Goal: Information Seeking & Learning: Learn about a topic

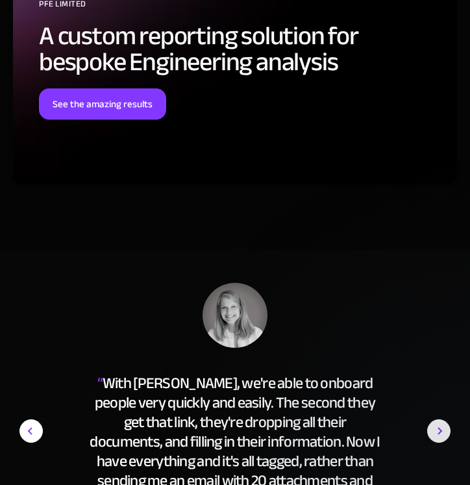
scroll to position [6038, 0]
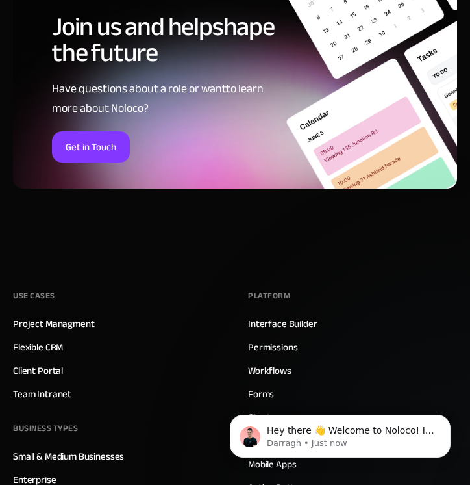
scroll to position [938, 0]
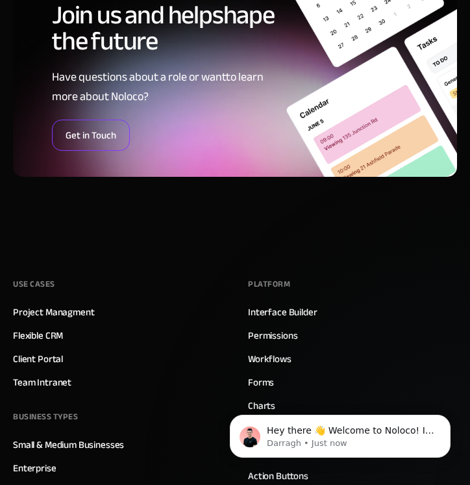
click at [91, 134] on link "Get in Touch" at bounding box center [91, 135] width 78 height 31
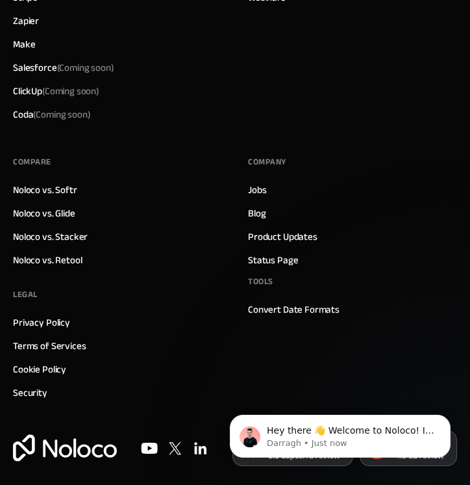
scroll to position [1825, 0]
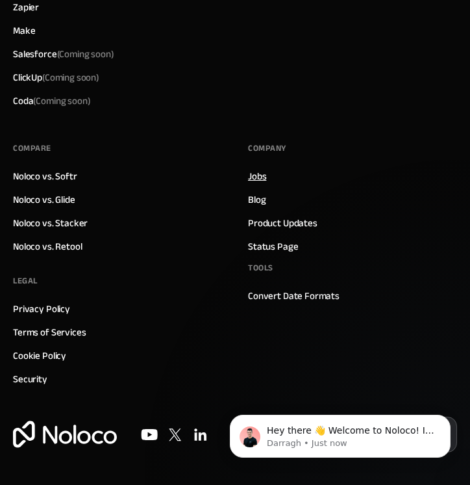
click at [255, 176] on link "Jobs" at bounding box center [257, 176] width 18 height 17
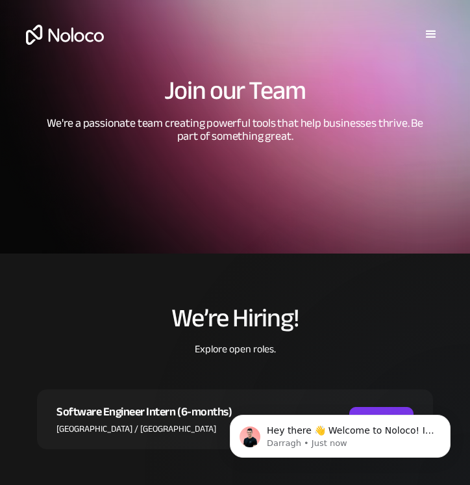
click at [428, 33] on div "menu" at bounding box center [432, 35] width 16 height 16
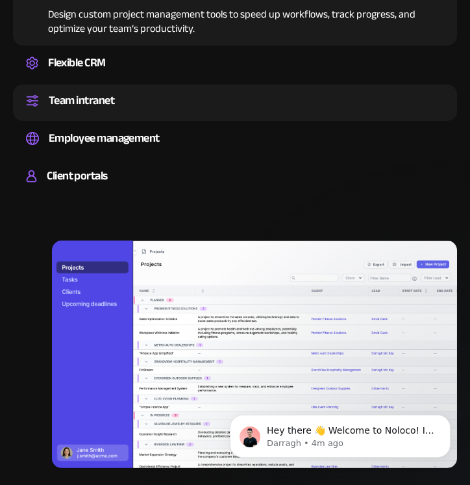
scroll to position [998, 0]
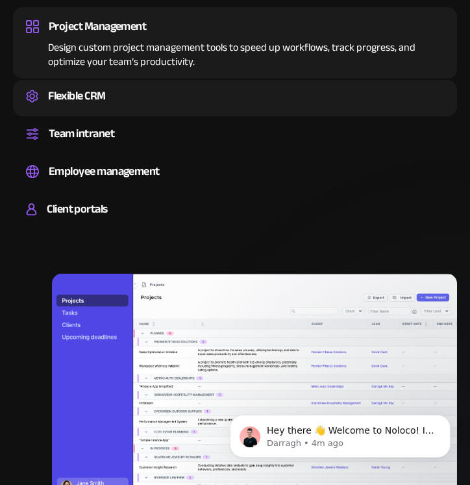
click at [56, 86] on div "Flexible CRM" at bounding box center [77, 95] width 58 height 19
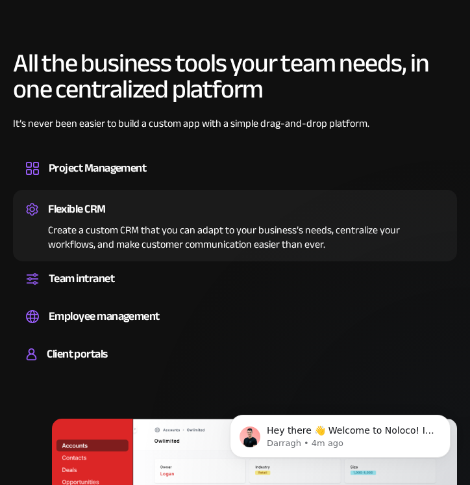
scroll to position [843, 0]
